Goal: Transaction & Acquisition: Purchase product/service

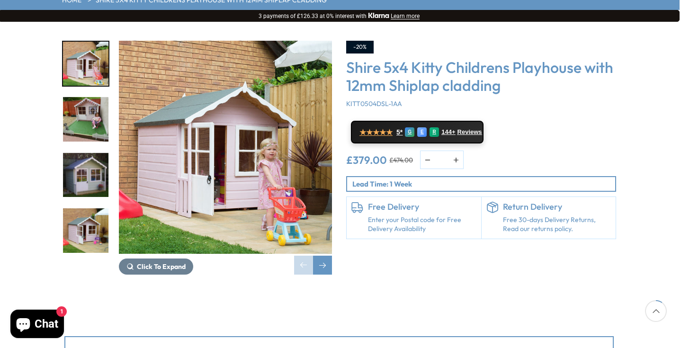
scroll to position [148, 1]
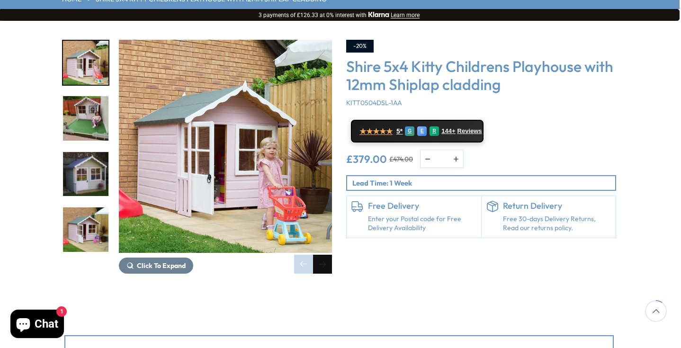
click at [325, 255] on div "Next slide" at bounding box center [322, 264] width 19 height 19
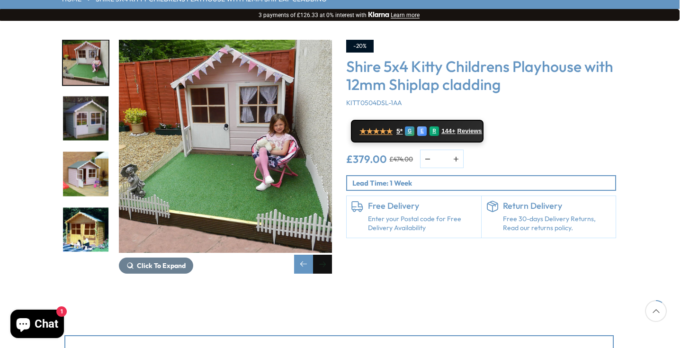
click at [325, 255] on div "Next slide" at bounding box center [322, 264] width 19 height 19
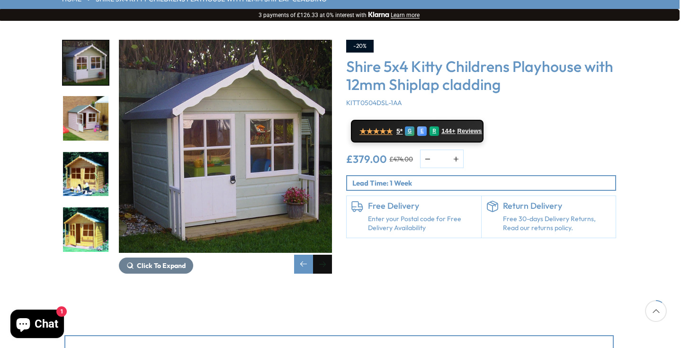
click at [325, 255] on div "Next slide" at bounding box center [322, 264] width 19 height 19
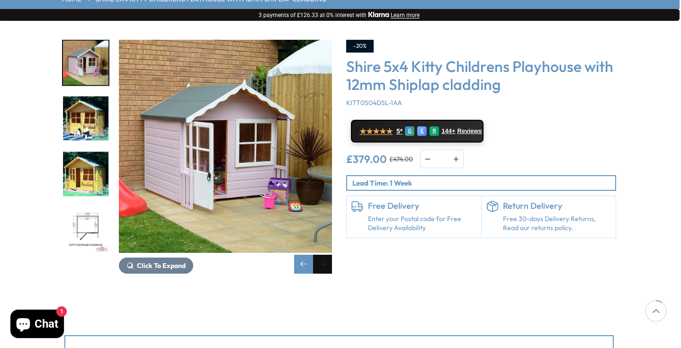
click at [325, 255] on div "Next slide" at bounding box center [322, 264] width 19 height 19
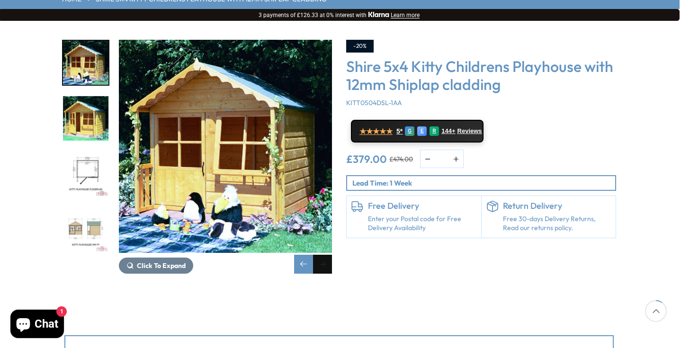
click at [325, 255] on div "Next slide" at bounding box center [322, 264] width 19 height 19
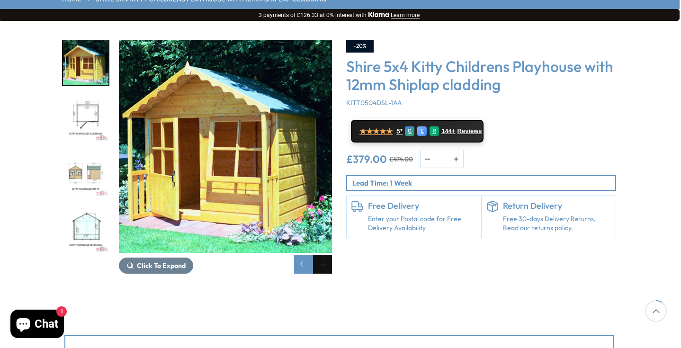
click at [325, 255] on div "Next slide" at bounding box center [322, 264] width 19 height 19
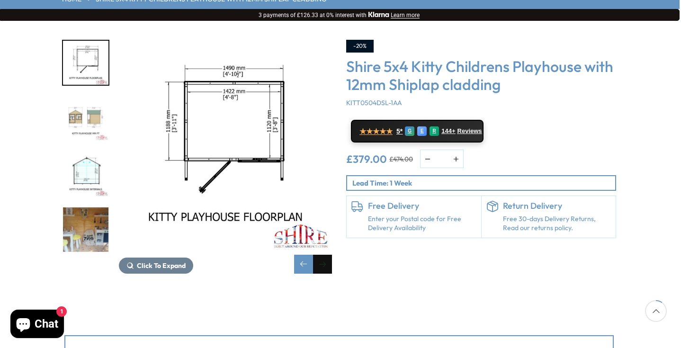
click at [325, 255] on div "Next slide" at bounding box center [322, 264] width 19 height 19
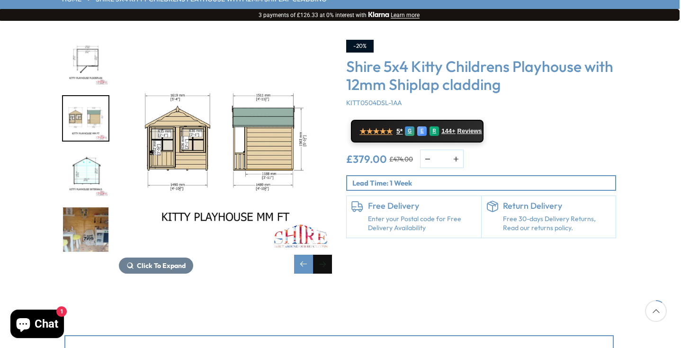
click at [325, 255] on div "Next slide" at bounding box center [322, 264] width 19 height 19
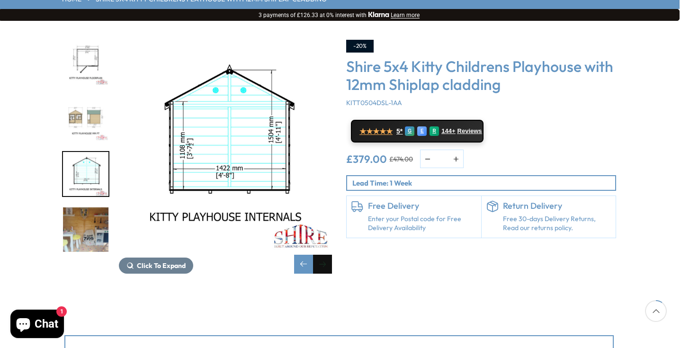
click at [325, 255] on div "Next slide" at bounding box center [322, 264] width 19 height 19
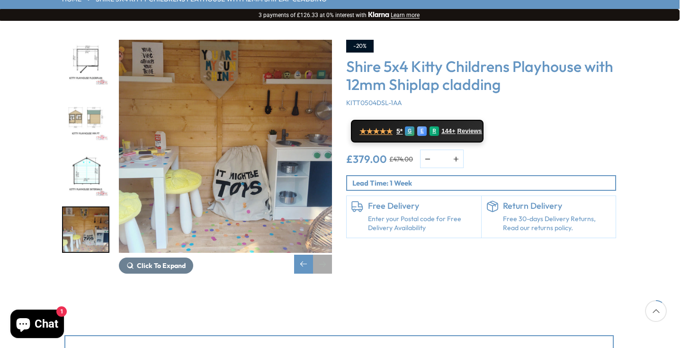
click at [325, 255] on div "Next slide" at bounding box center [322, 264] width 19 height 19
click at [310, 255] on div "Previous slide" at bounding box center [303, 264] width 19 height 19
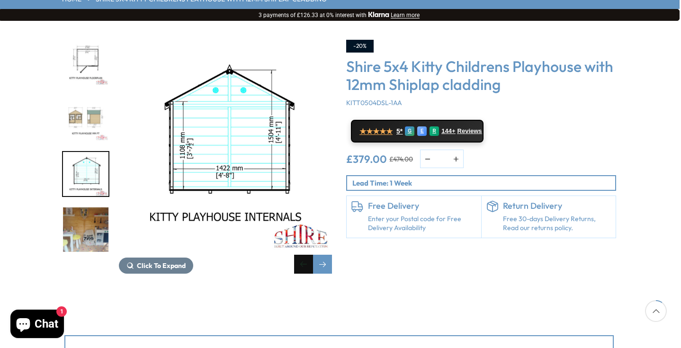
click at [310, 255] on div "Previous slide" at bounding box center [303, 264] width 19 height 19
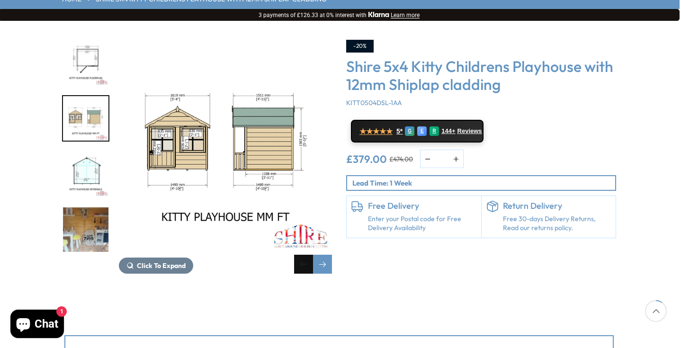
click at [310, 255] on div "Previous slide" at bounding box center [303, 264] width 19 height 19
click at [307, 255] on div "Previous slide" at bounding box center [303, 264] width 19 height 19
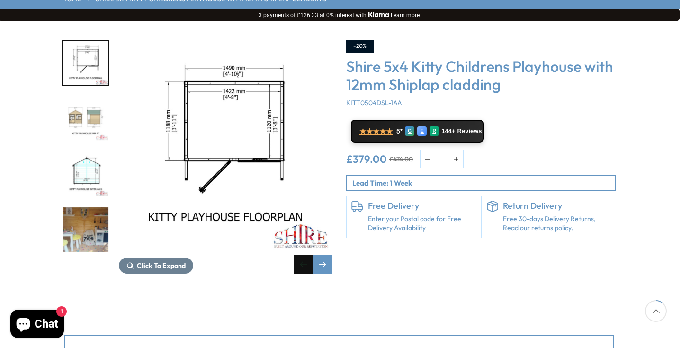
click at [307, 255] on div "Previous slide" at bounding box center [303, 264] width 19 height 19
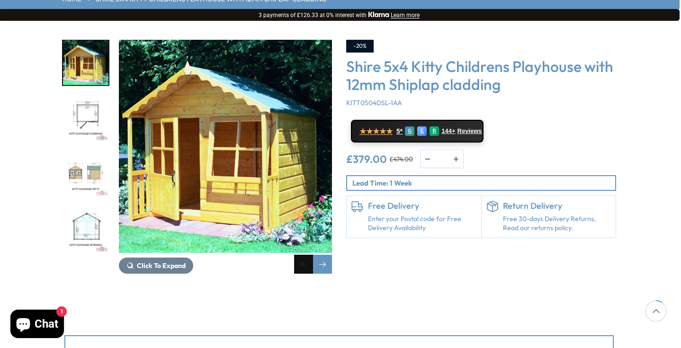
click at [307, 255] on div "Previous slide" at bounding box center [303, 264] width 19 height 19
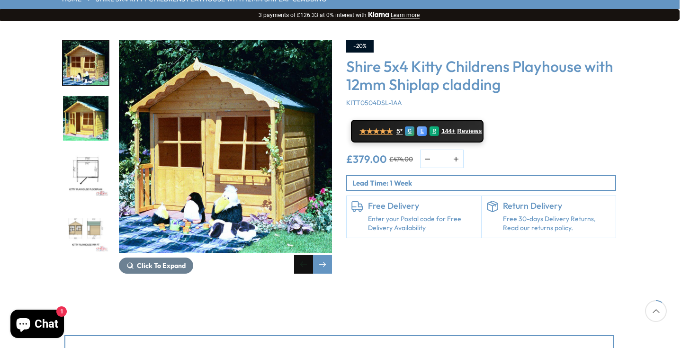
click at [307, 255] on div "Previous slide" at bounding box center [303, 264] width 19 height 19
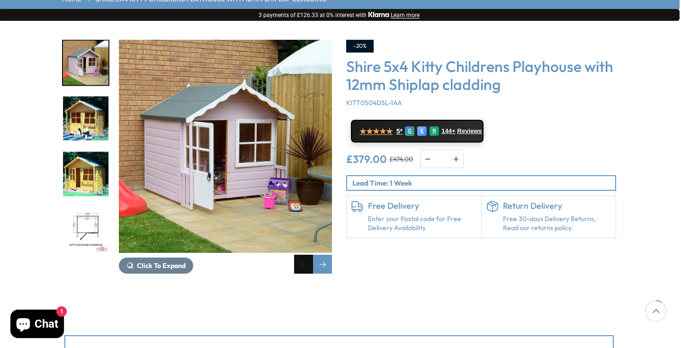
click at [307, 255] on div "Previous slide" at bounding box center [303, 264] width 19 height 19
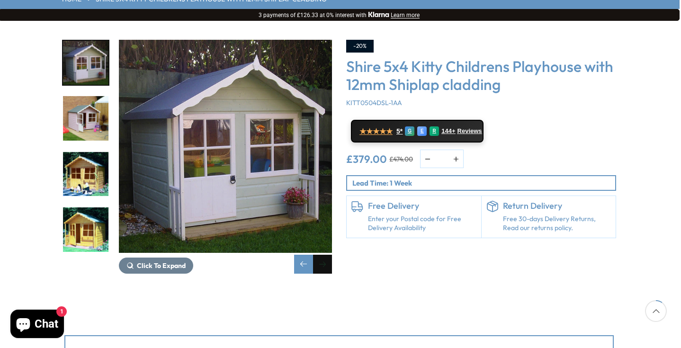
click at [321, 255] on div "Next slide" at bounding box center [322, 264] width 19 height 19
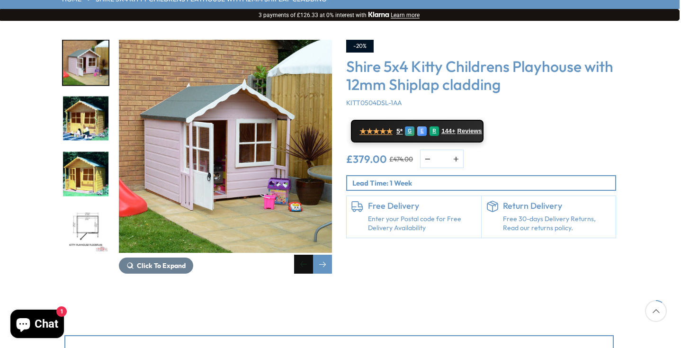
click at [308, 255] on div "Previous slide" at bounding box center [303, 264] width 19 height 19
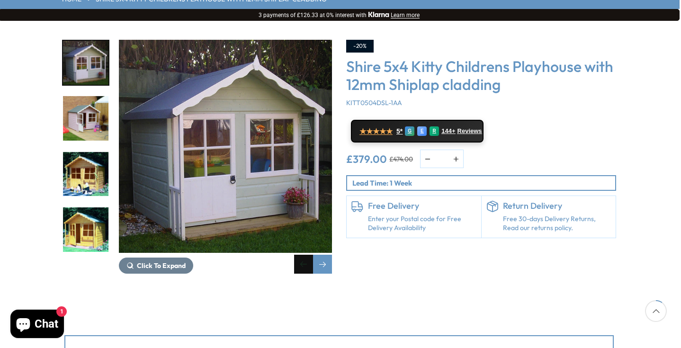
click at [308, 255] on div "Previous slide" at bounding box center [303, 264] width 19 height 19
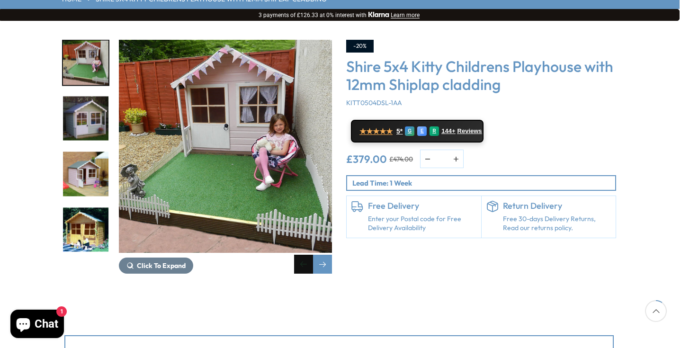
click at [308, 255] on div "Previous slide" at bounding box center [303, 264] width 19 height 19
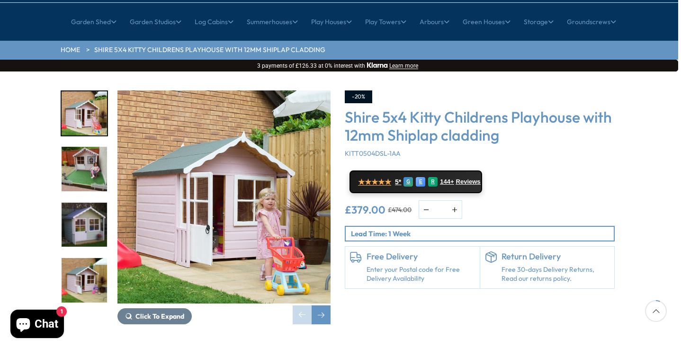
scroll to position [98, 3]
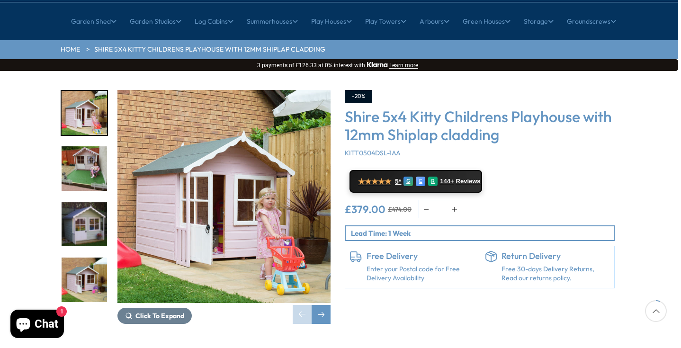
click at [75, 146] on img "2 / 10" at bounding box center [84, 168] width 45 height 45
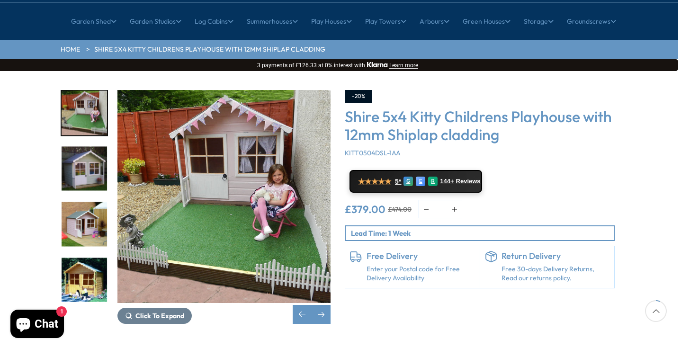
click at [88, 146] on img "3 / 10" at bounding box center [84, 168] width 45 height 45
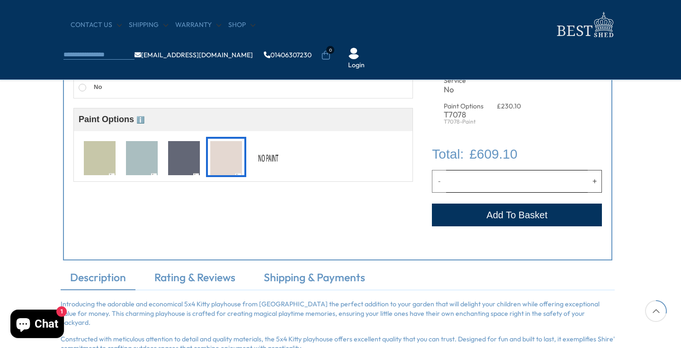
scroll to position [421, 3]
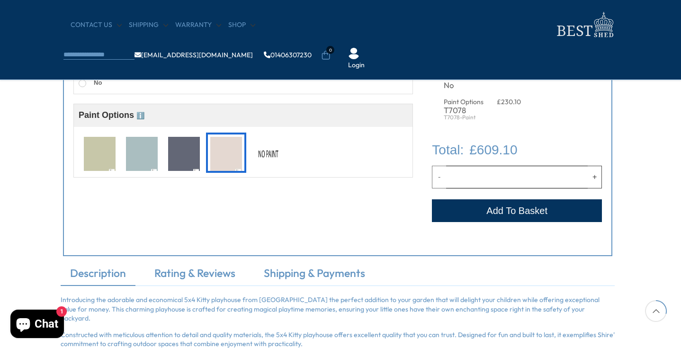
click at [500, 211] on button "Add to Cart" at bounding box center [517, 210] width 170 height 23
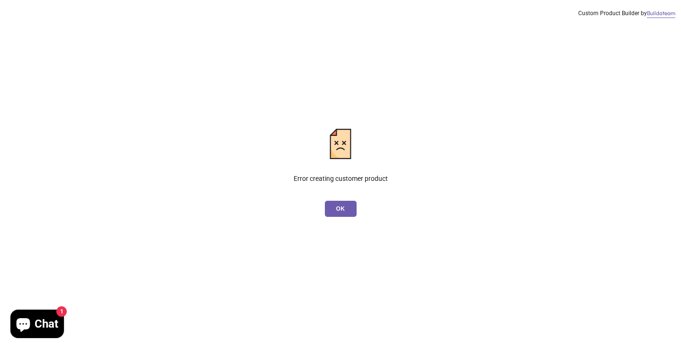
scroll to position [423, 3]
click at [338, 213] on button "Ok" at bounding box center [341, 209] width 32 height 16
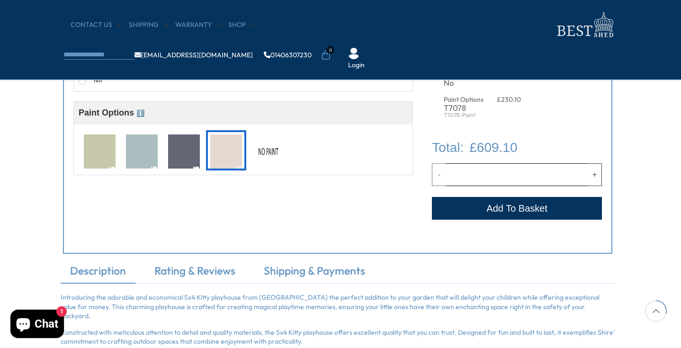
click at [469, 210] on button "Add to Cart" at bounding box center [517, 208] width 170 height 23
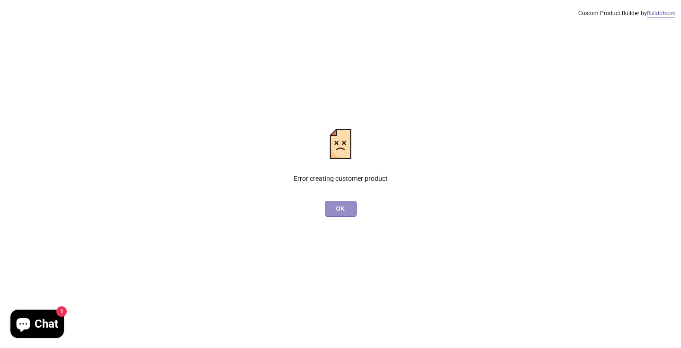
click at [333, 213] on button "Ok" at bounding box center [341, 209] width 32 height 16
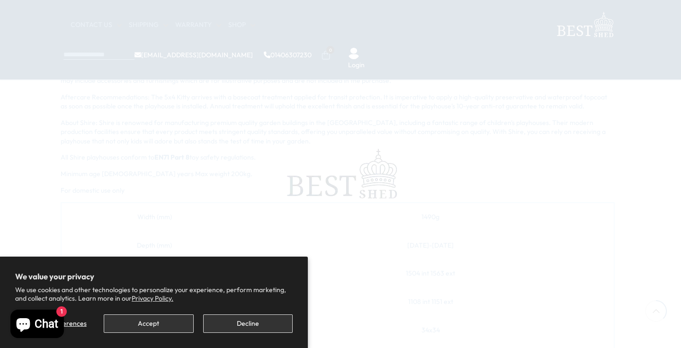
scroll to position [423, 3]
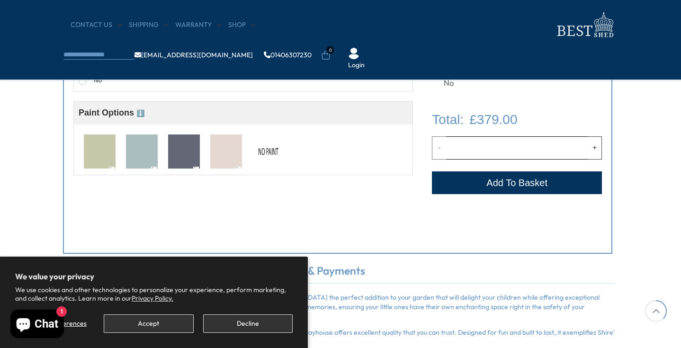
click at [230, 328] on button "Decline" at bounding box center [247, 323] width 89 height 18
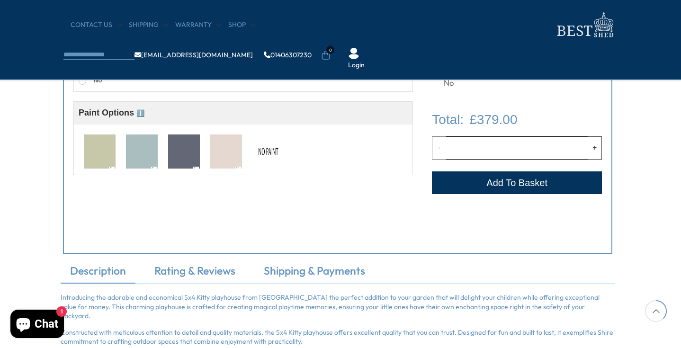
click at [234, 150] on img at bounding box center [226, 151] width 32 height 35
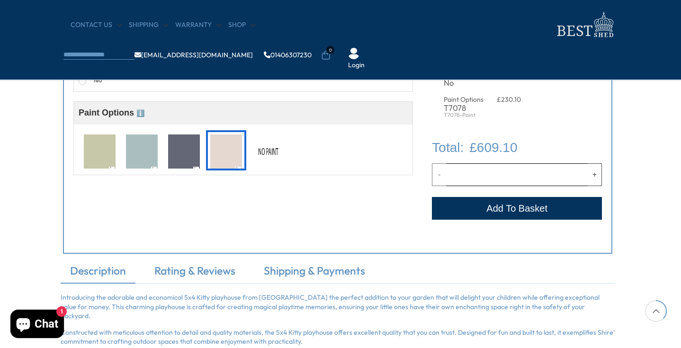
click at [492, 206] on button "Add to Cart" at bounding box center [517, 208] width 170 height 23
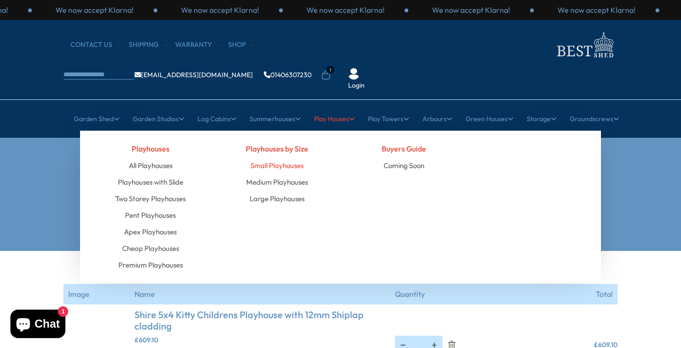
click at [294, 157] on link "Small Playhouses" at bounding box center [276, 165] width 53 height 17
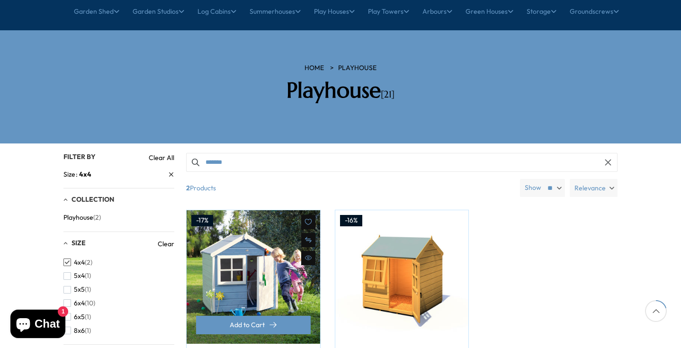
scroll to position [109, 0]
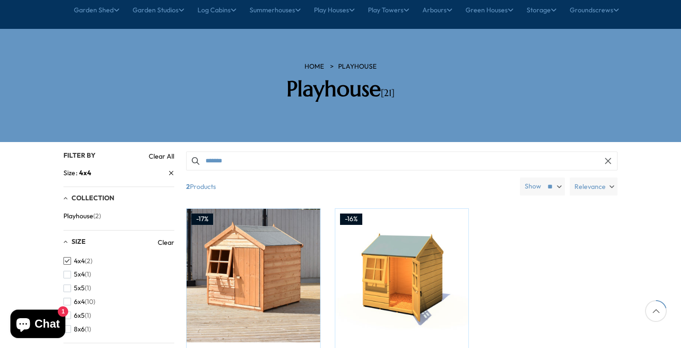
click at [67, 257] on span "button" at bounding box center [67, 261] width 8 height 8
click at [67, 271] on span "button" at bounding box center [67, 275] width 8 height 8
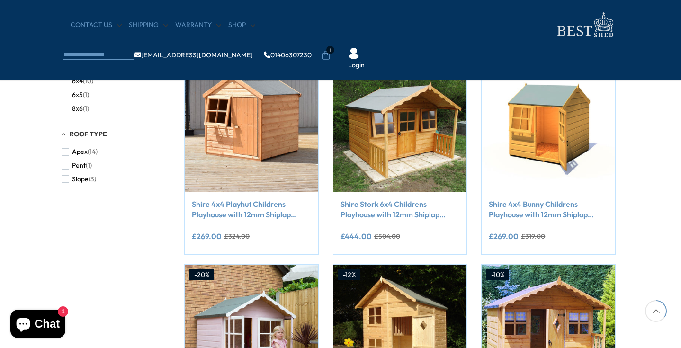
scroll to position [384, 2]
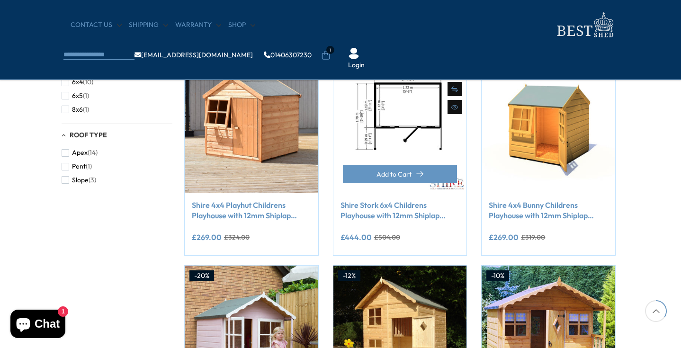
click at [415, 129] on img at bounding box center [400, 126] width 134 height 134
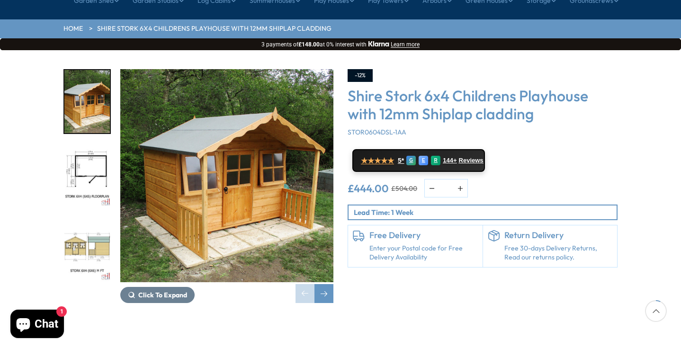
scroll to position [116, 0]
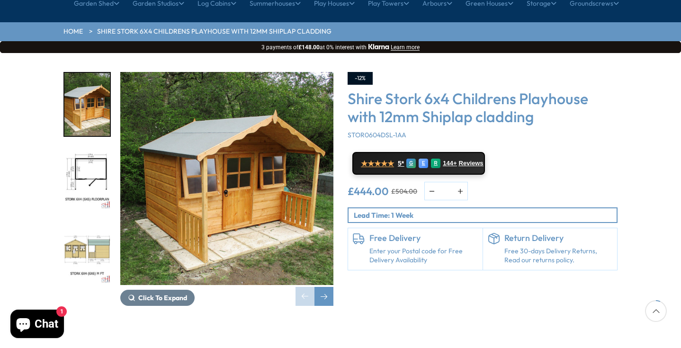
click at [91, 147] on img "2 / 10" at bounding box center [86, 178] width 45 height 63
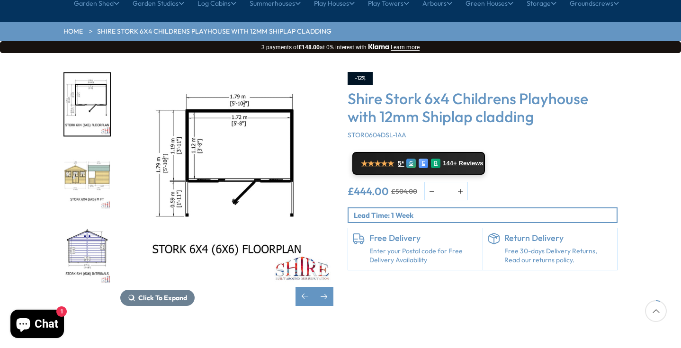
click at [96, 154] on img "3 / 10" at bounding box center [86, 178] width 45 height 63
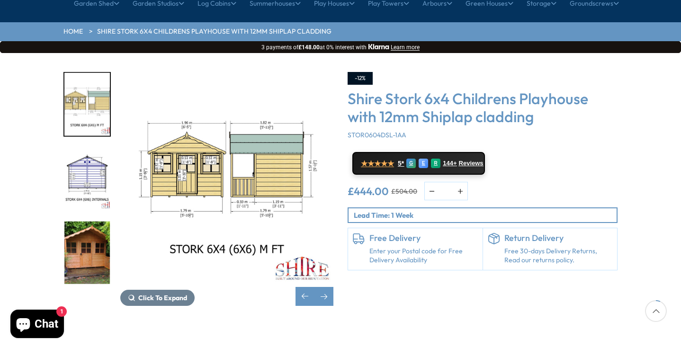
click at [96, 155] on img "4 / 10" at bounding box center [86, 178] width 45 height 63
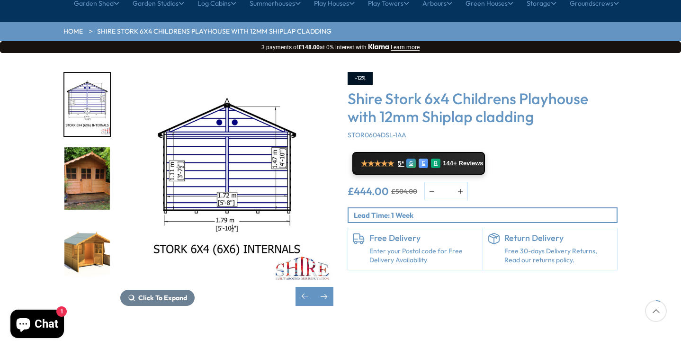
click at [93, 160] on img "5 / 10" at bounding box center [86, 178] width 45 height 63
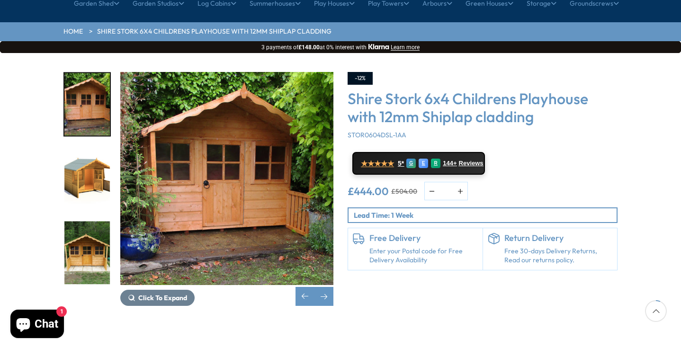
click at [93, 164] on img "6 / 10" at bounding box center [86, 178] width 45 height 63
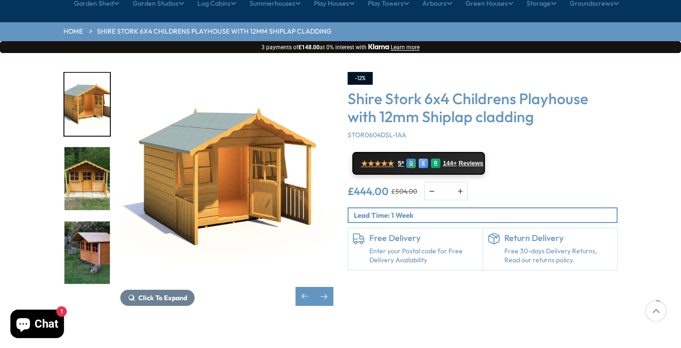
click at [93, 161] on img "7 / 10" at bounding box center [86, 178] width 45 height 63
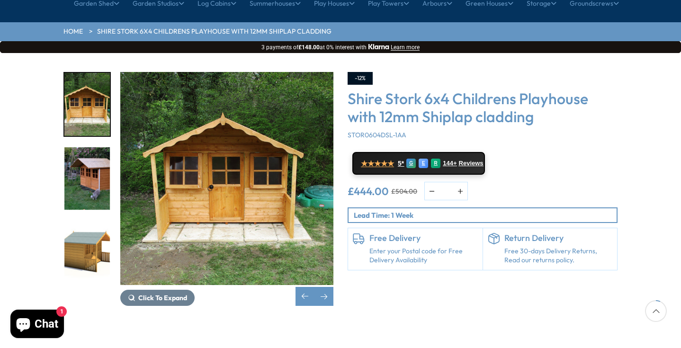
click at [93, 159] on img "8 / 10" at bounding box center [86, 178] width 45 height 63
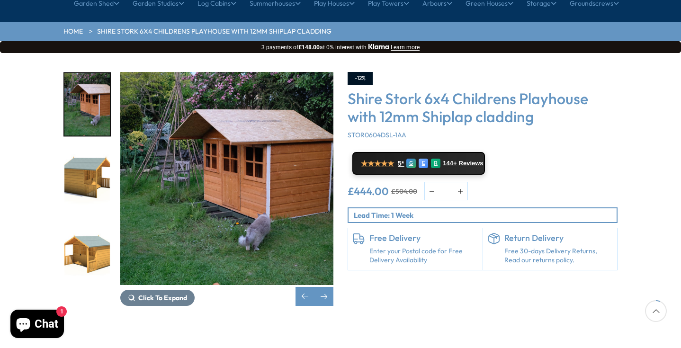
click at [89, 160] on img "9 / 10" at bounding box center [86, 178] width 45 height 63
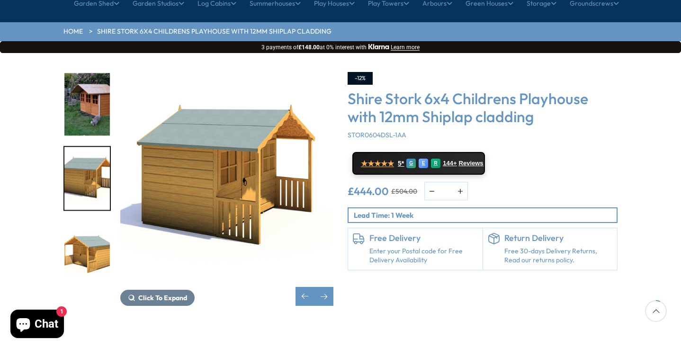
click at [91, 221] on img "10 / 10" at bounding box center [86, 252] width 45 height 63
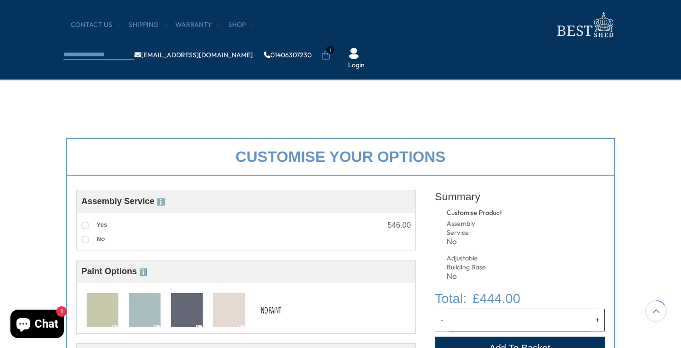
scroll to position [269, 0]
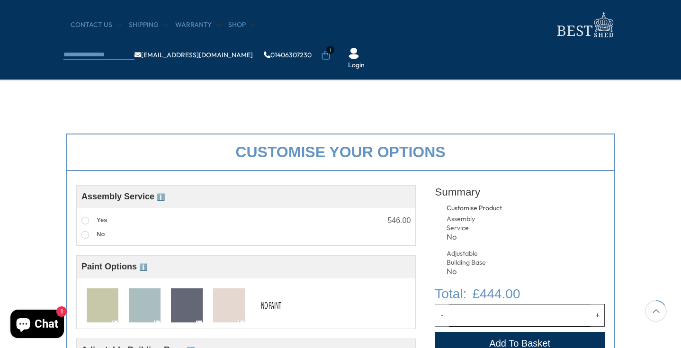
click at [232, 302] on img at bounding box center [229, 305] width 32 height 35
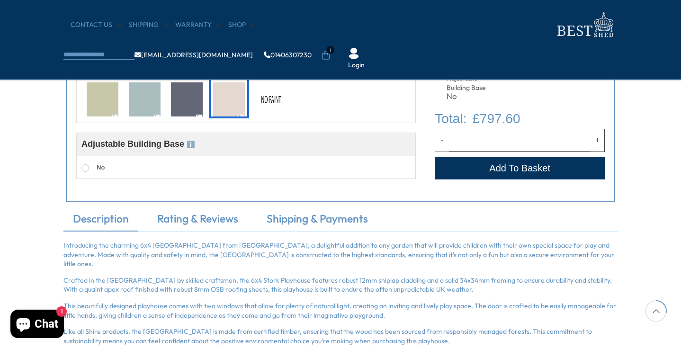
scroll to position [482, 0]
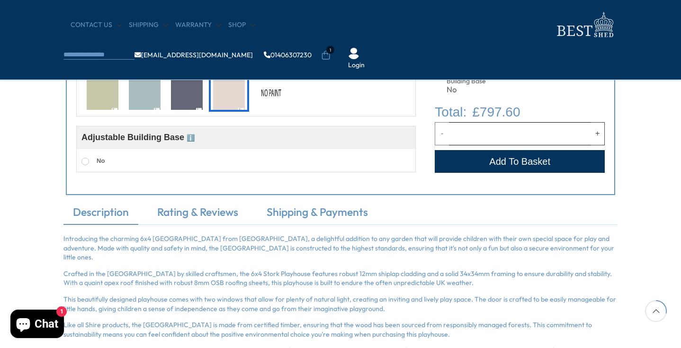
click at [525, 161] on button "Add to Cart" at bounding box center [520, 161] width 170 height 23
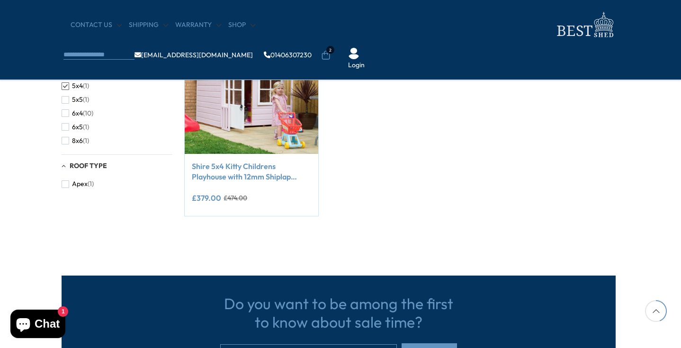
scroll to position [214, 2]
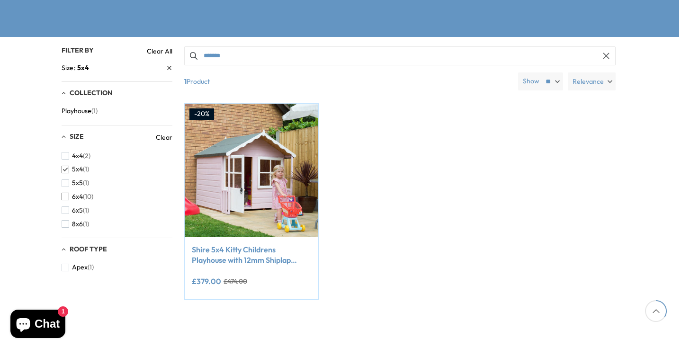
scroll to position [180, 2]
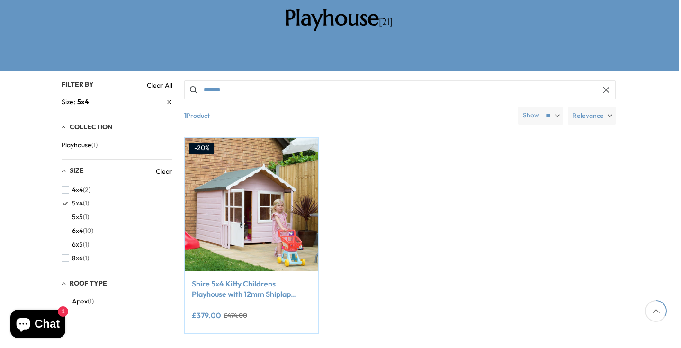
click at [65, 214] on span "button" at bounding box center [66, 218] width 8 height 8
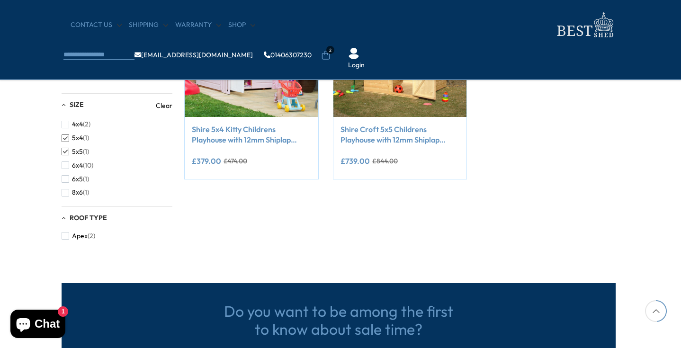
scroll to position [252, 2]
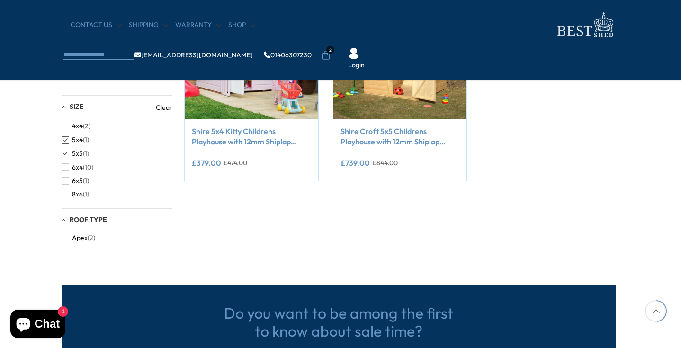
click at [67, 141] on span "button" at bounding box center [66, 140] width 8 height 8
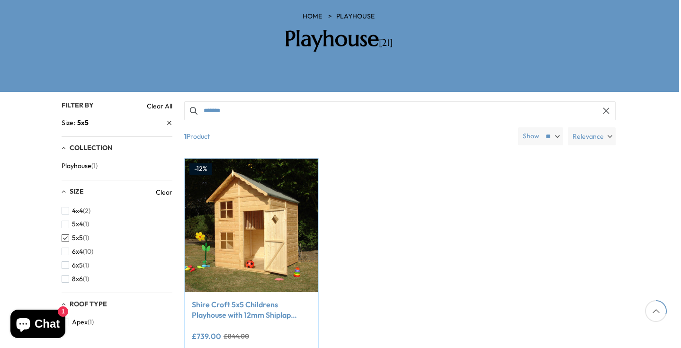
scroll to position [159, 3]
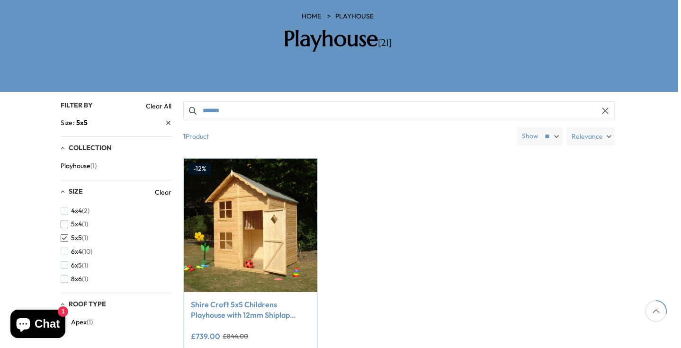
click at [66, 221] on span "button" at bounding box center [65, 225] width 8 height 8
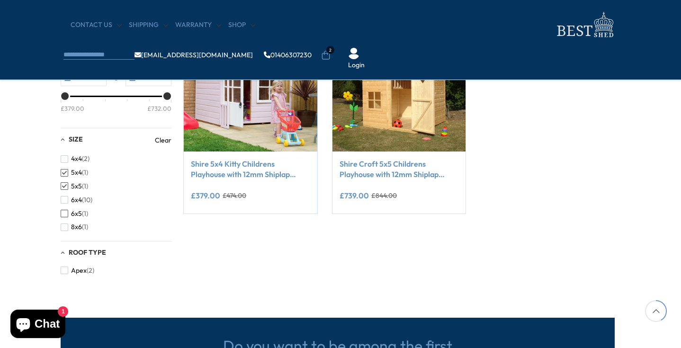
scroll to position [220, 3]
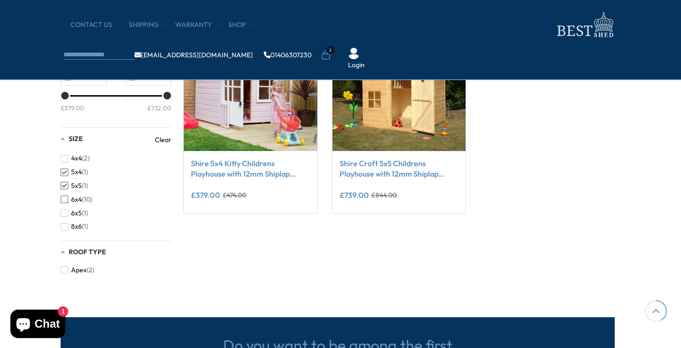
click at [64, 199] on span "button" at bounding box center [65, 200] width 8 height 8
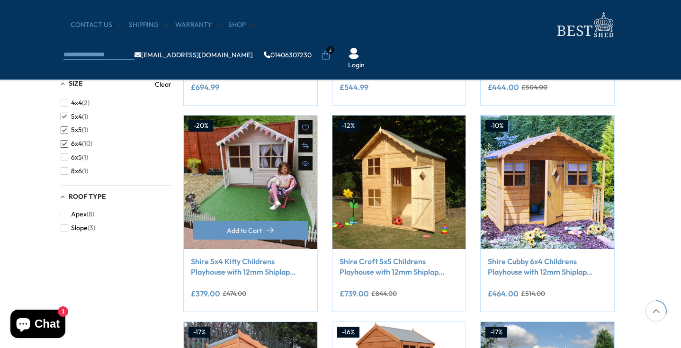
scroll to position [335, 3]
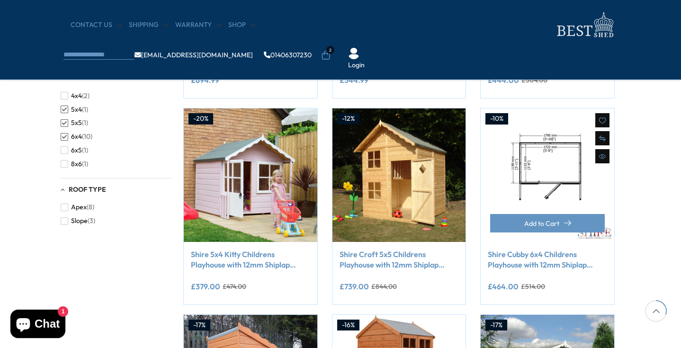
click at [542, 185] on img at bounding box center [548, 175] width 134 height 134
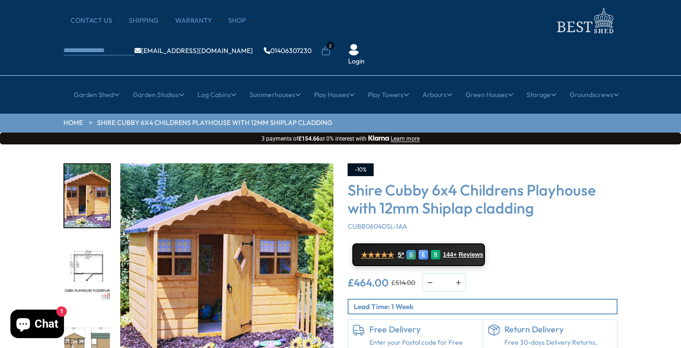
scroll to position [27, 0]
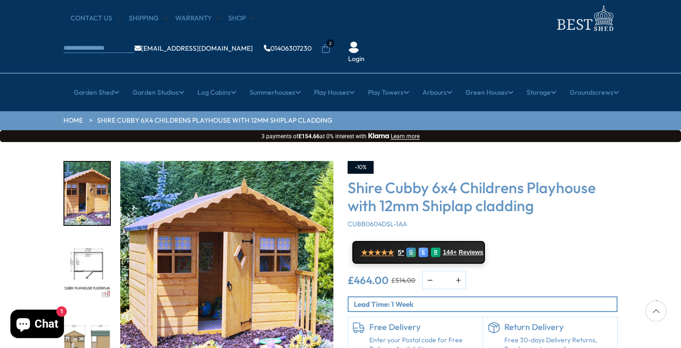
click at [92, 236] on img "2 / 7" at bounding box center [86, 267] width 45 height 63
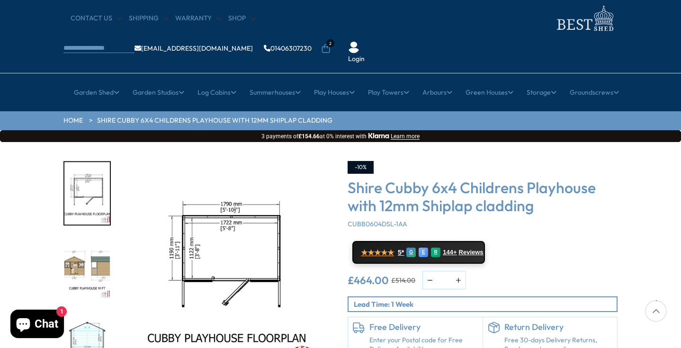
click at [89, 243] on img "3 / 7" at bounding box center [86, 267] width 45 height 63
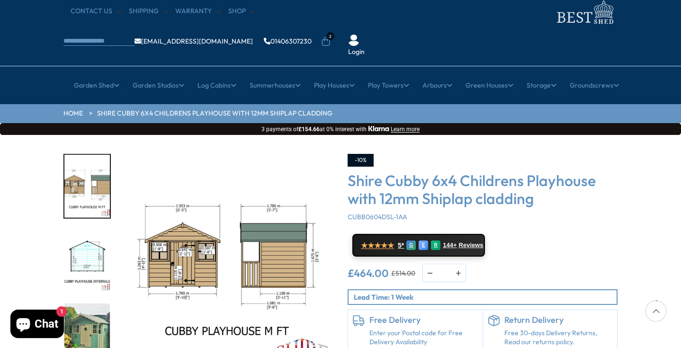
scroll to position [36, 0]
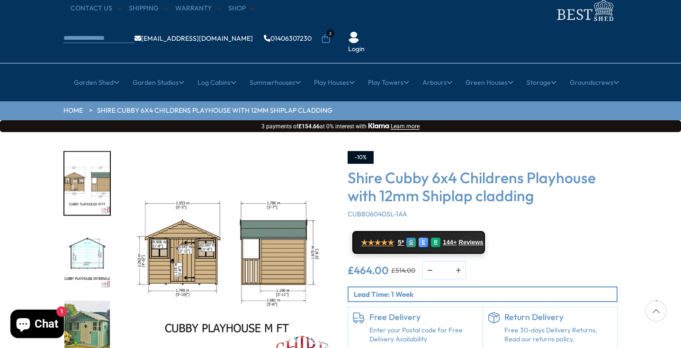
click at [88, 231] on img "4 / 7" at bounding box center [86, 257] width 45 height 63
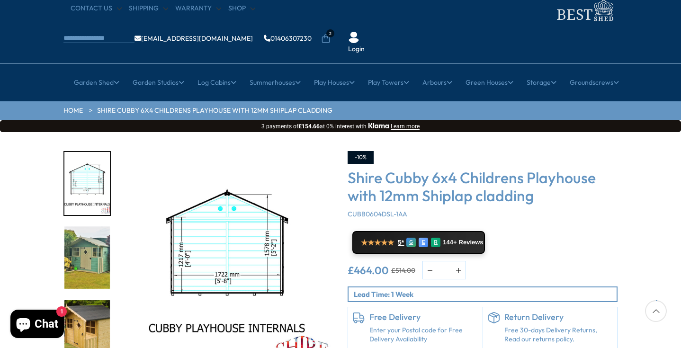
click at [90, 231] on img "5 / 7" at bounding box center [86, 257] width 45 height 63
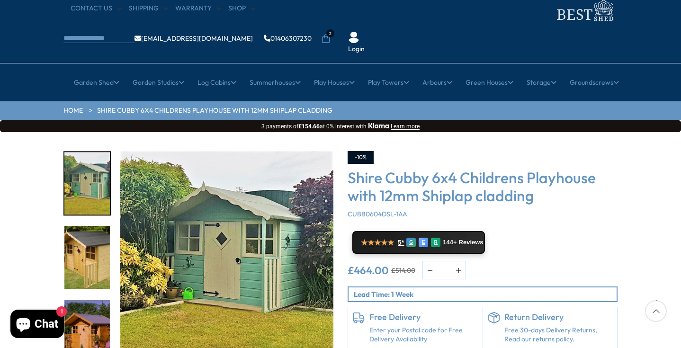
click at [90, 231] on img "6 / 7" at bounding box center [86, 257] width 45 height 63
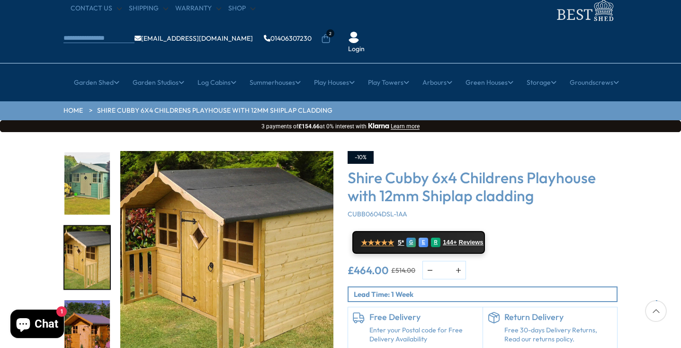
click at [88, 300] on img "7 / 7" at bounding box center [86, 331] width 45 height 63
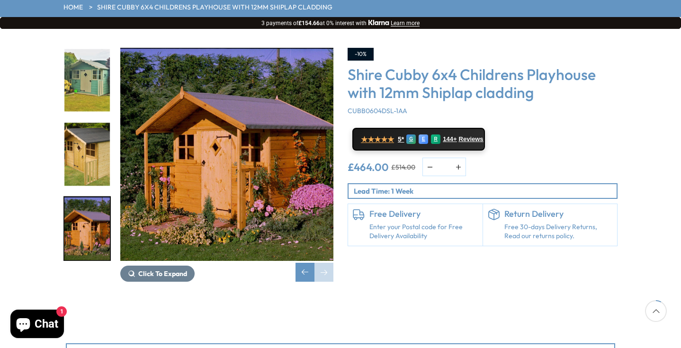
scroll to position [139, 0]
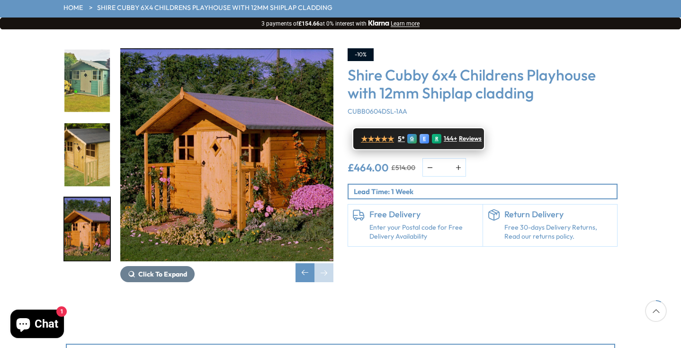
click at [467, 135] on span "Reviews" at bounding box center [470, 139] width 23 height 8
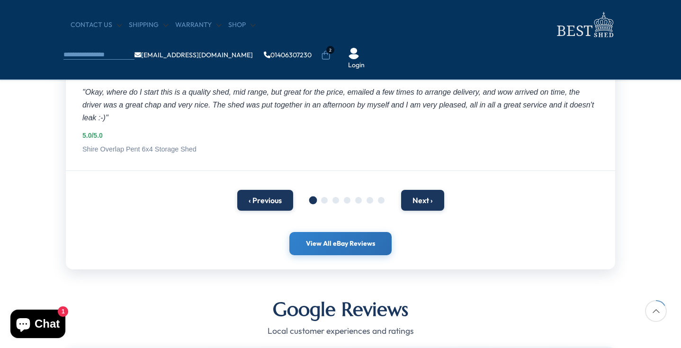
scroll to position [231, 0]
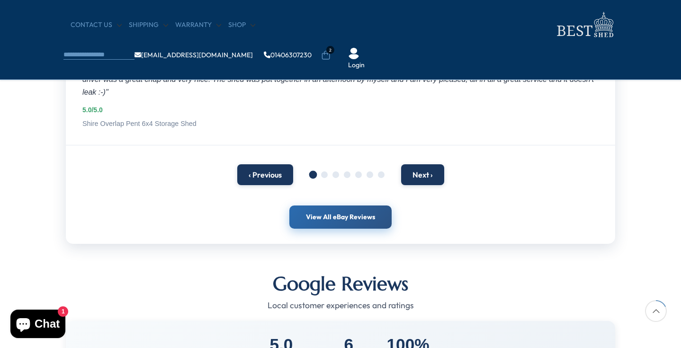
click at [350, 218] on link "View All eBay Reviews" at bounding box center [340, 218] width 102 height 24
